Goal: Share content

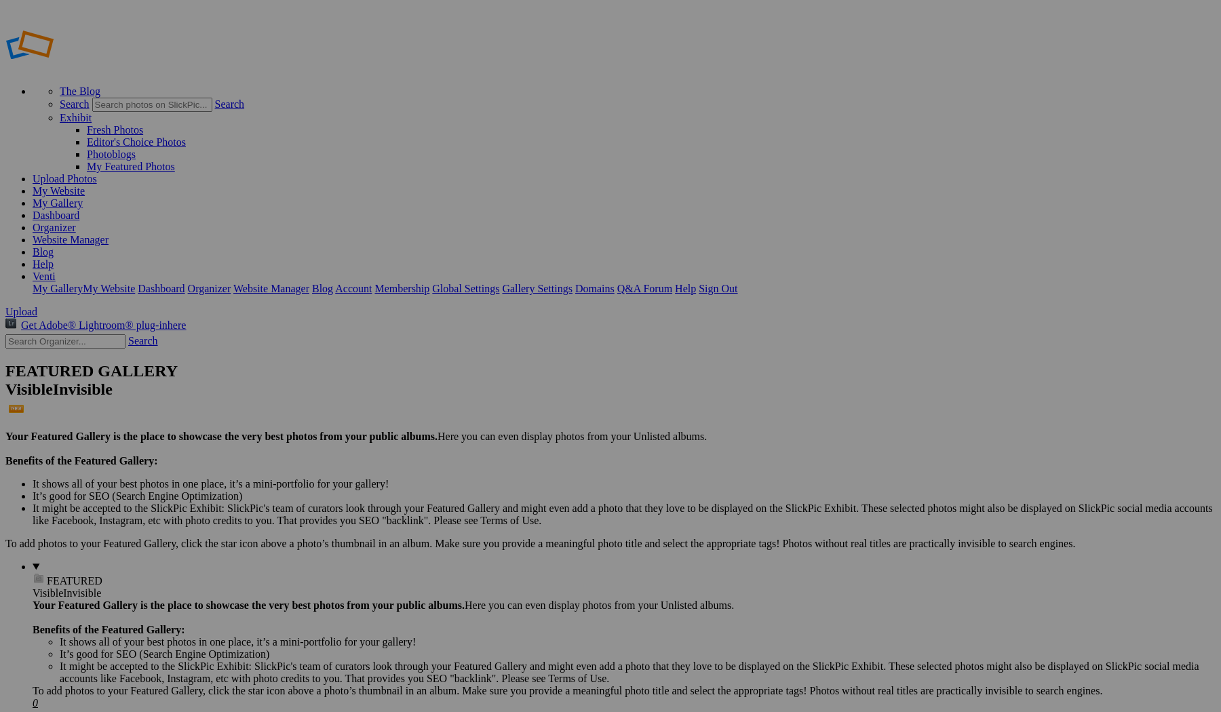
type input "[PERSON_NAME] 5 stars portraits"
type input "[PERSON_NAME] non 5 star portraits"
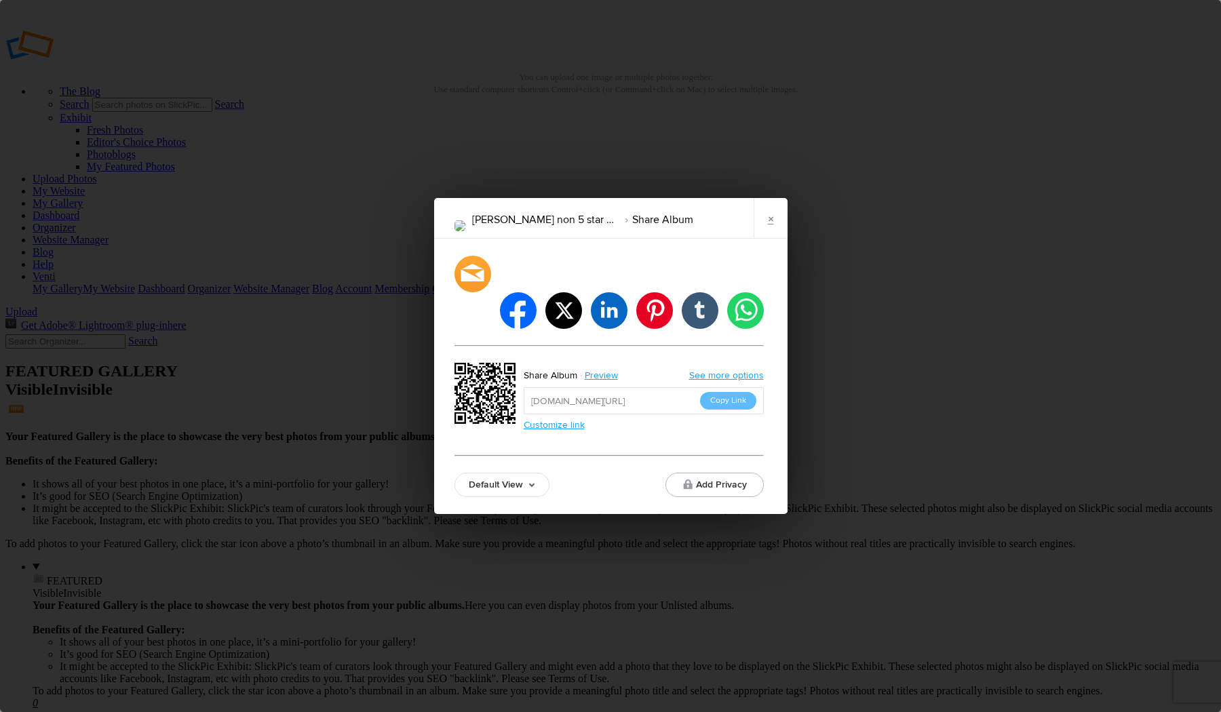
click at [520, 473] on link "Default View" at bounding box center [501, 485] width 95 height 24
click at [518, 400] on link "Proofing View" at bounding box center [502, 411] width 94 height 22
click at [729, 392] on button "Copy Link" at bounding box center [728, 401] width 56 height 18
click at [766, 239] on link "×" at bounding box center [771, 218] width 34 height 41
